Goal: Information Seeking & Learning: Find specific fact

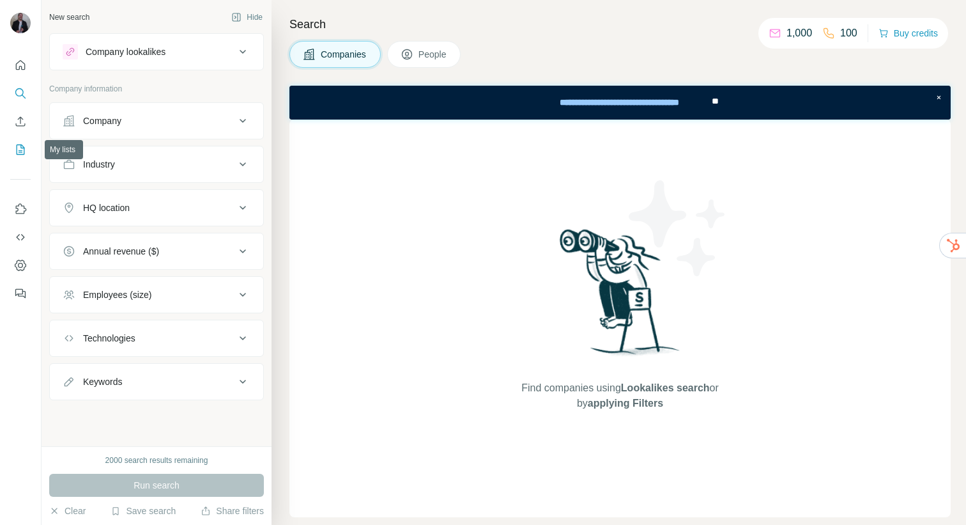
click at [20, 146] on icon "My lists" at bounding box center [20, 149] width 13 height 13
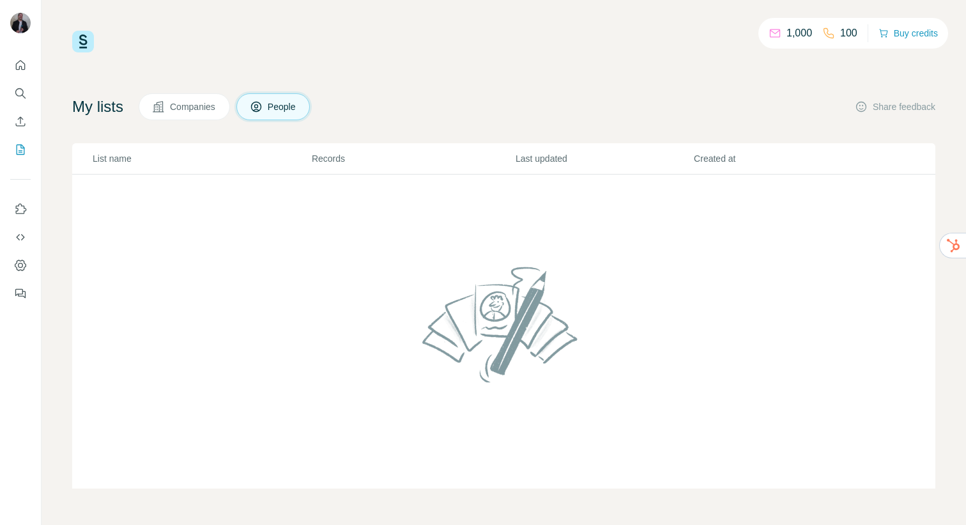
click at [204, 104] on span "Companies" at bounding box center [193, 106] width 47 height 13
click at [21, 62] on icon "Quick start" at bounding box center [20, 65] width 13 height 13
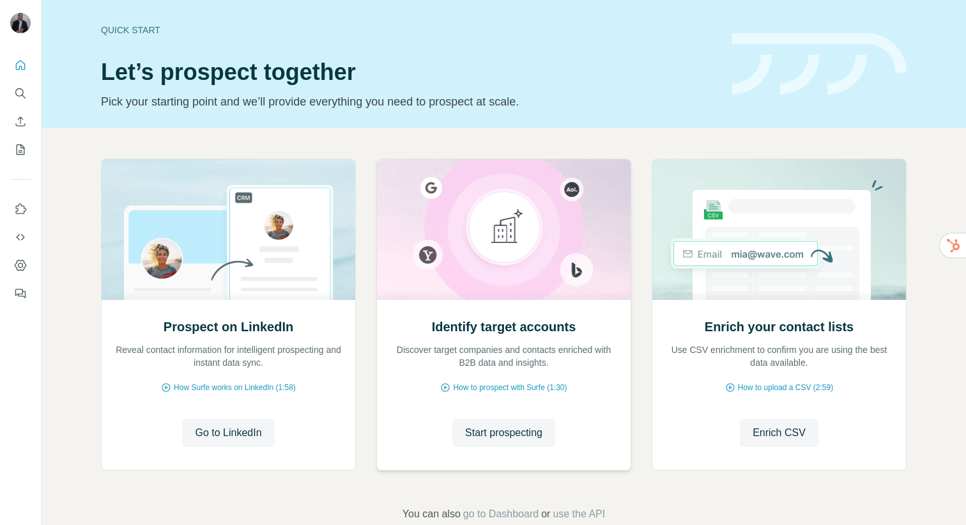
scroll to position [27, 0]
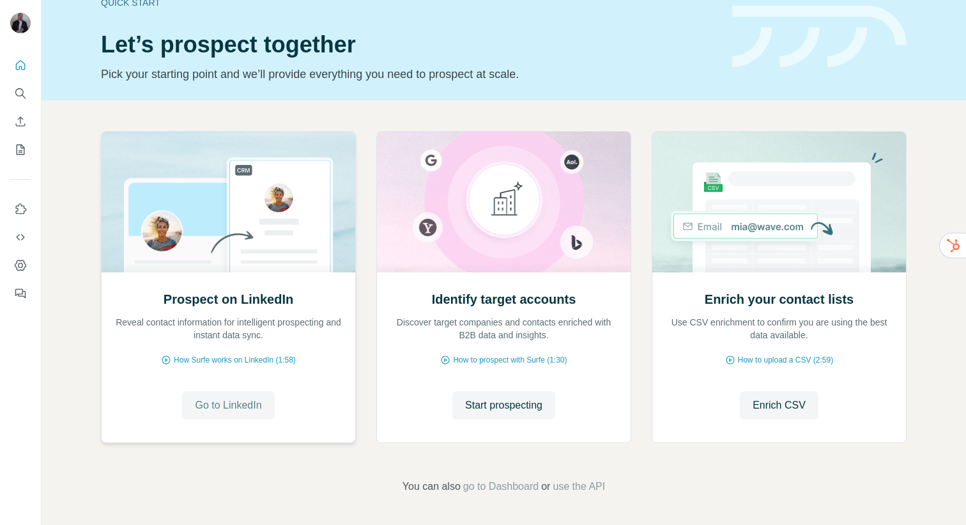
click at [218, 401] on span "Go to LinkedIn" at bounding box center [228, 405] width 66 height 15
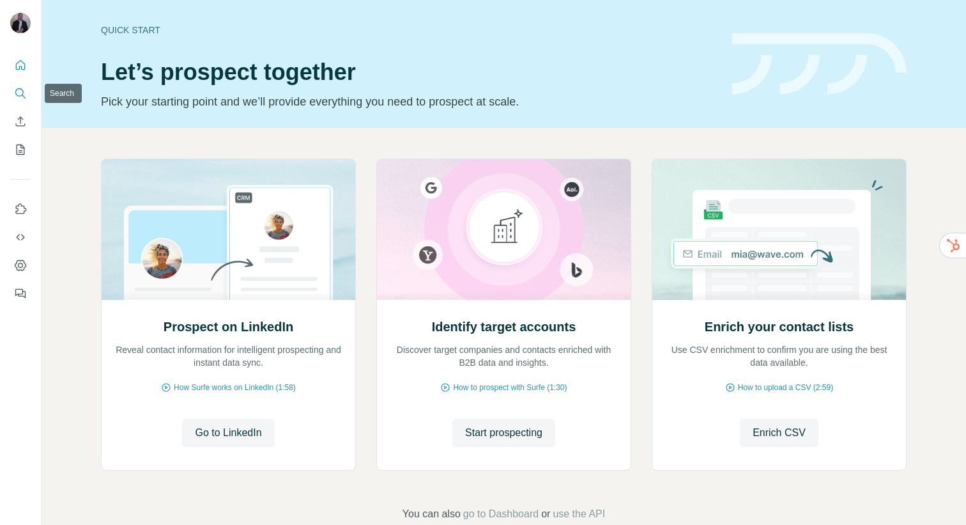
click at [22, 98] on icon "Search" at bounding box center [20, 93] width 13 height 13
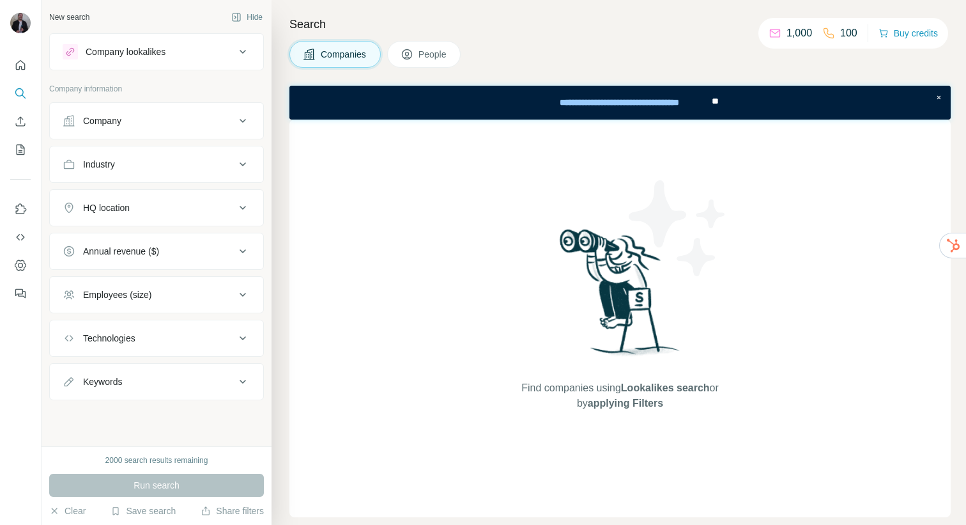
click at [153, 125] on div "Company" at bounding box center [149, 120] width 173 height 13
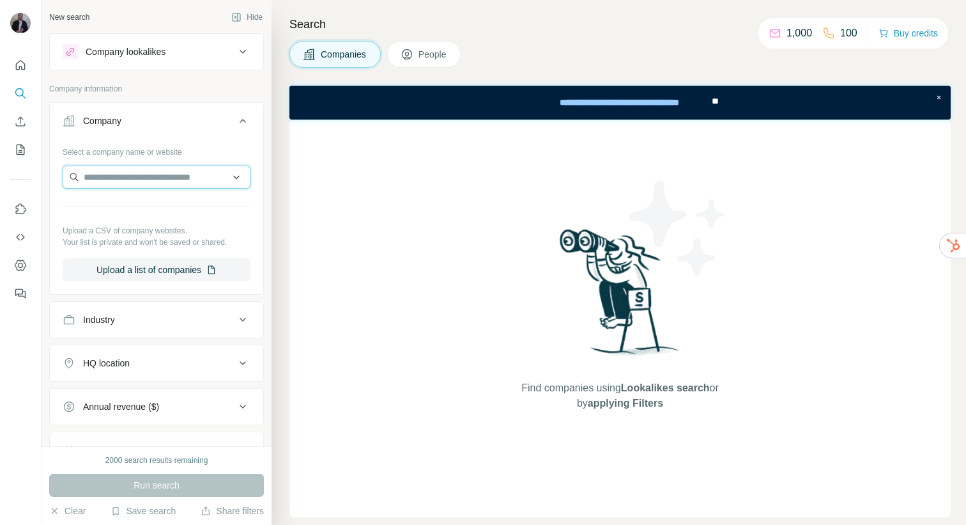
click at [135, 183] on input "text" at bounding box center [157, 177] width 188 height 23
type input "*****"
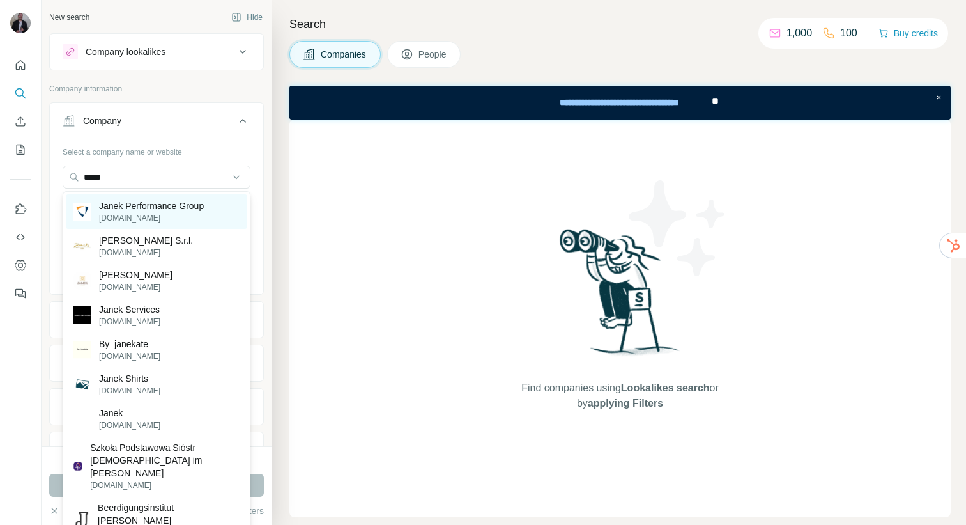
click at [163, 212] on p "[DOMAIN_NAME]" at bounding box center [151, 218] width 105 height 12
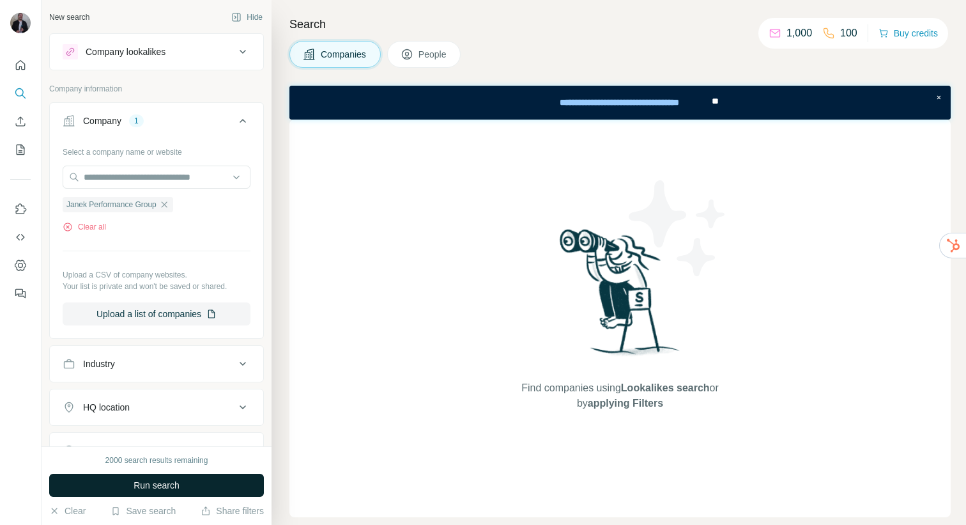
click at [136, 486] on span "Run search" at bounding box center [157, 485] width 46 height 13
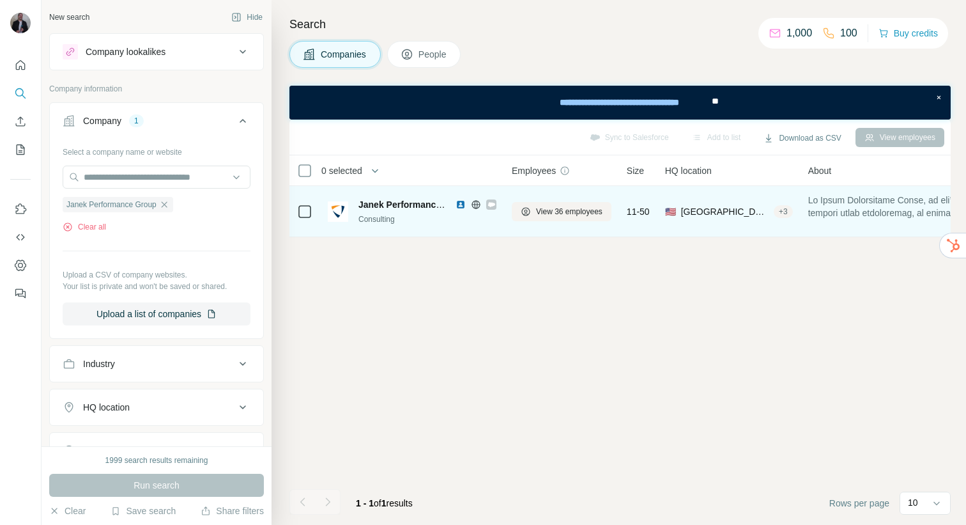
click at [454, 217] on div "Consulting" at bounding box center [428, 219] width 138 height 12
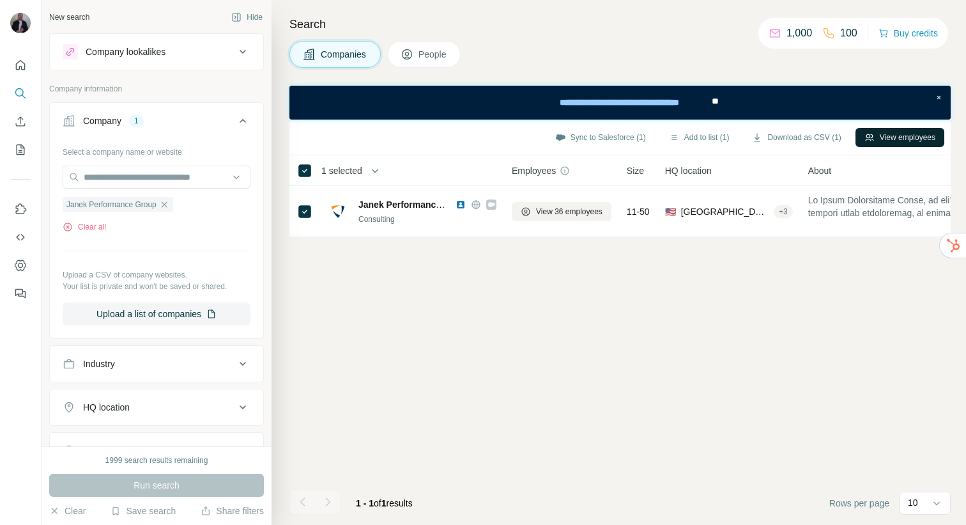
click at [897, 135] on button "View employees" at bounding box center [900, 137] width 89 height 19
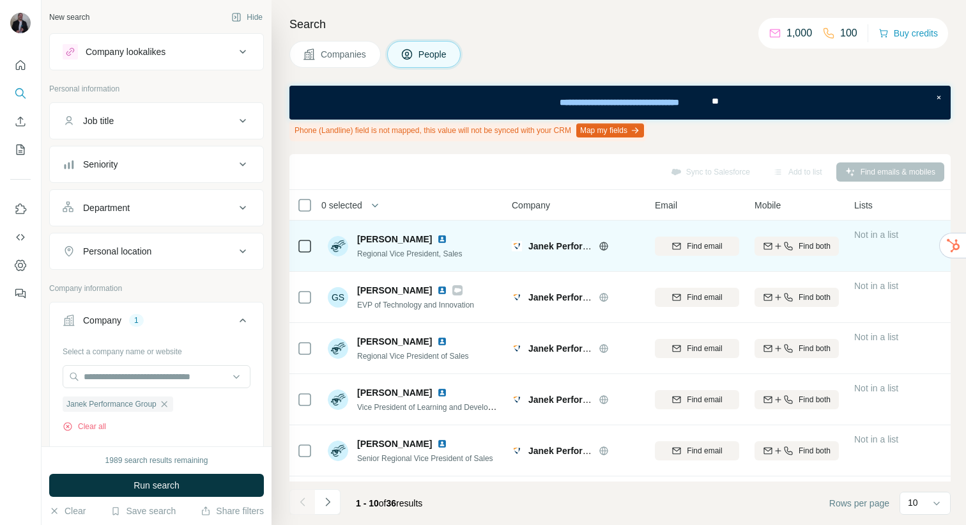
click at [542, 252] on div "Janek Performance Group" at bounding box center [576, 245] width 128 height 35
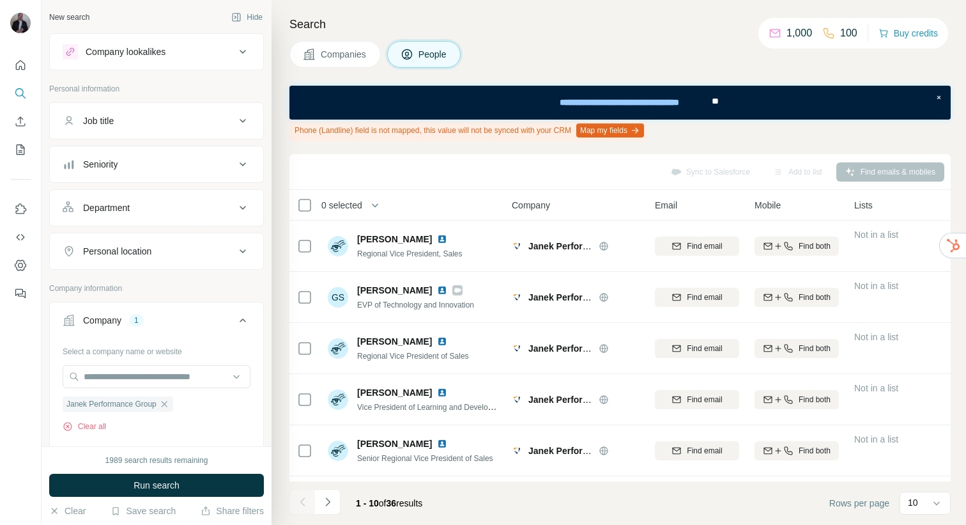
click at [348, 50] on span "Companies" at bounding box center [344, 54] width 47 height 13
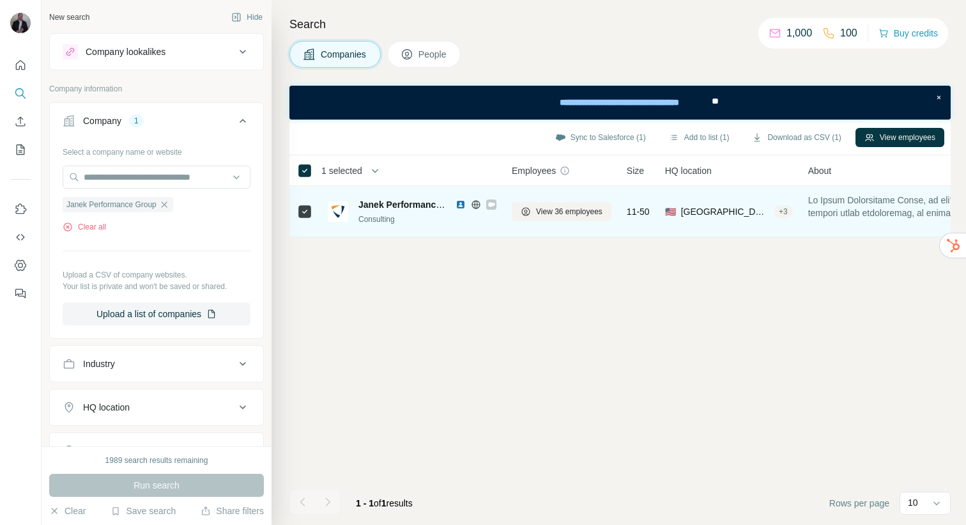
click at [394, 210] on div "Janek Performance Group" at bounding box center [404, 204] width 91 height 13
click at [390, 206] on span "Janek Performance Group" at bounding box center [415, 204] width 112 height 10
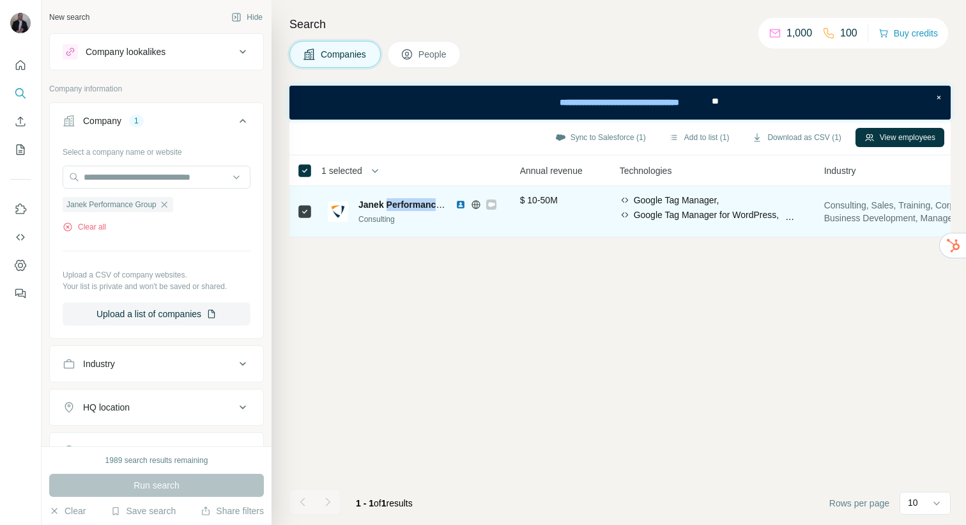
scroll to position [0, 224]
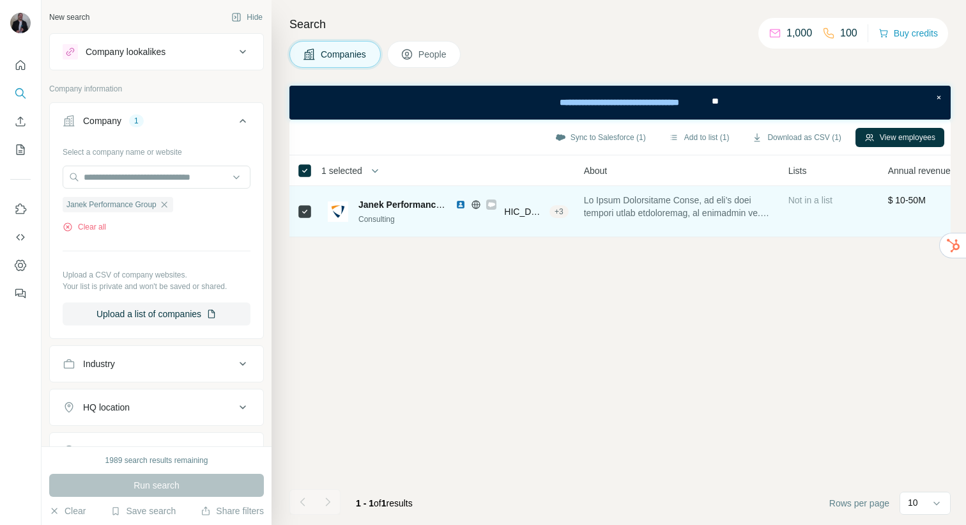
click at [493, 205] on icon at bounding box center [492, 204] width 8 height 10
